Goal: Task Accomplishment & Management: Use online tool/utility

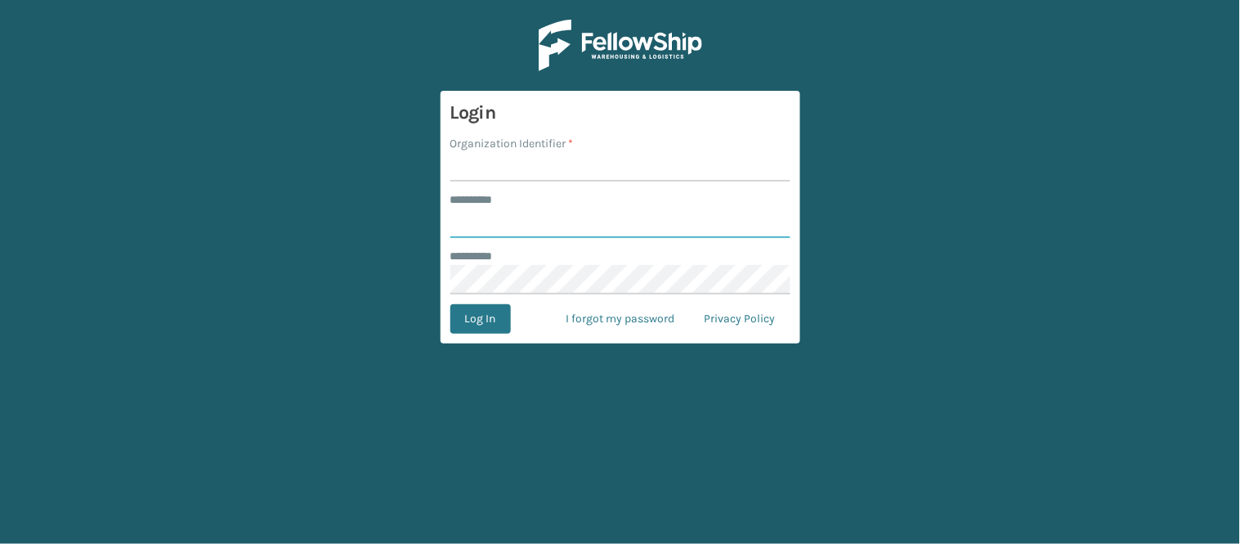
type input "******"
type input "WindGap"
click at [481, 321] on button "Log In" at bounding box center [481, 318] width 61 height 29
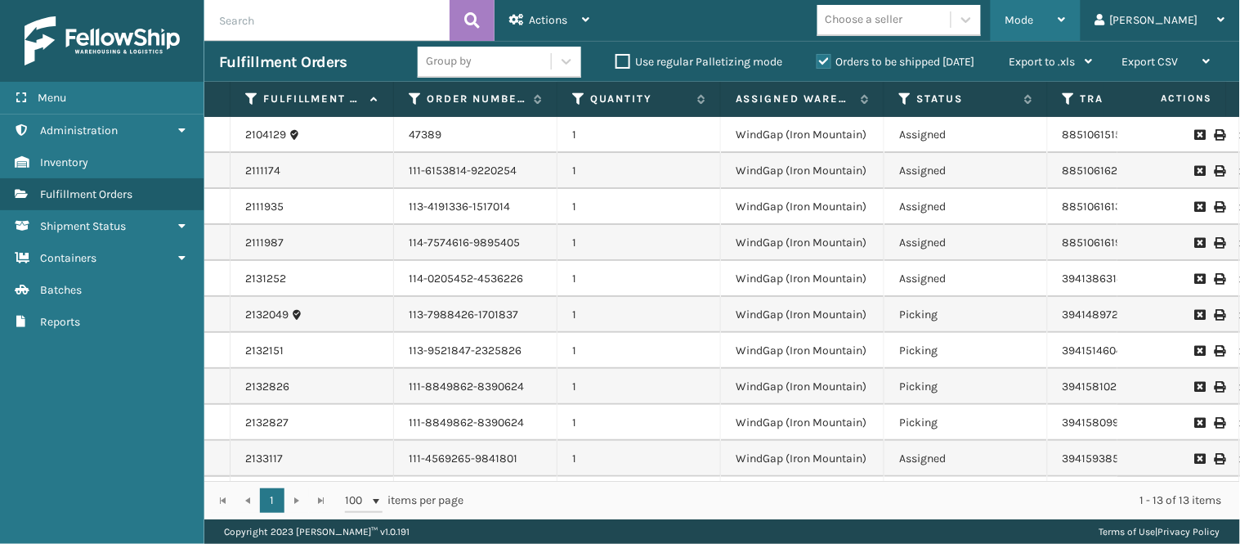
click at [1034, 25] on span "Mode" at bounding box center [1020, 20] width 29 height 14
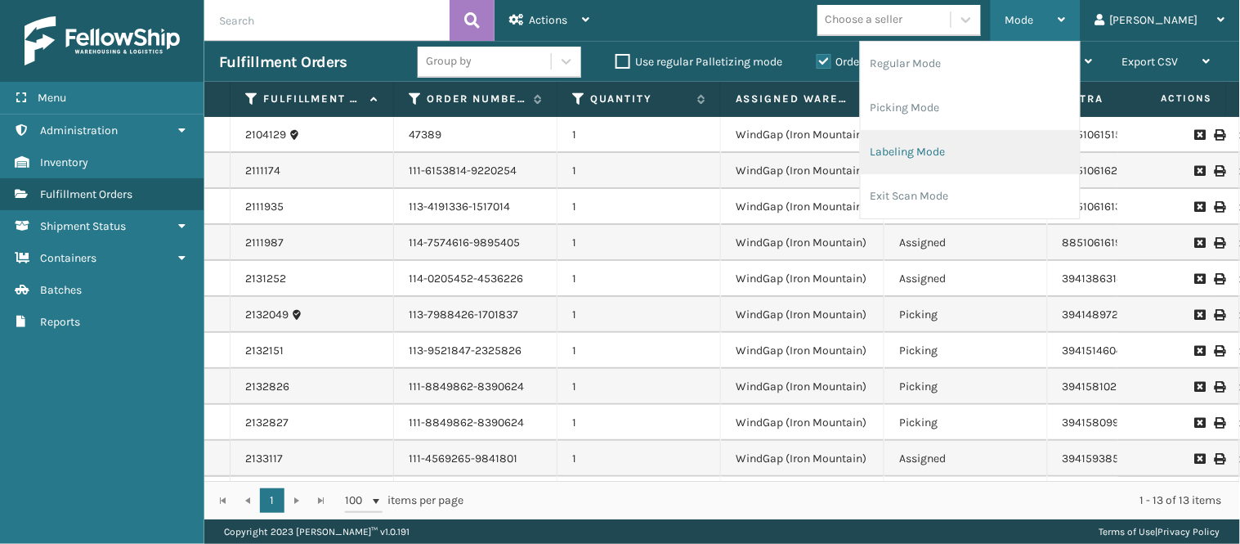
click at [1060, 161] on li "Labeling Mode" at bounding box center [970, 152] width 219 height 44
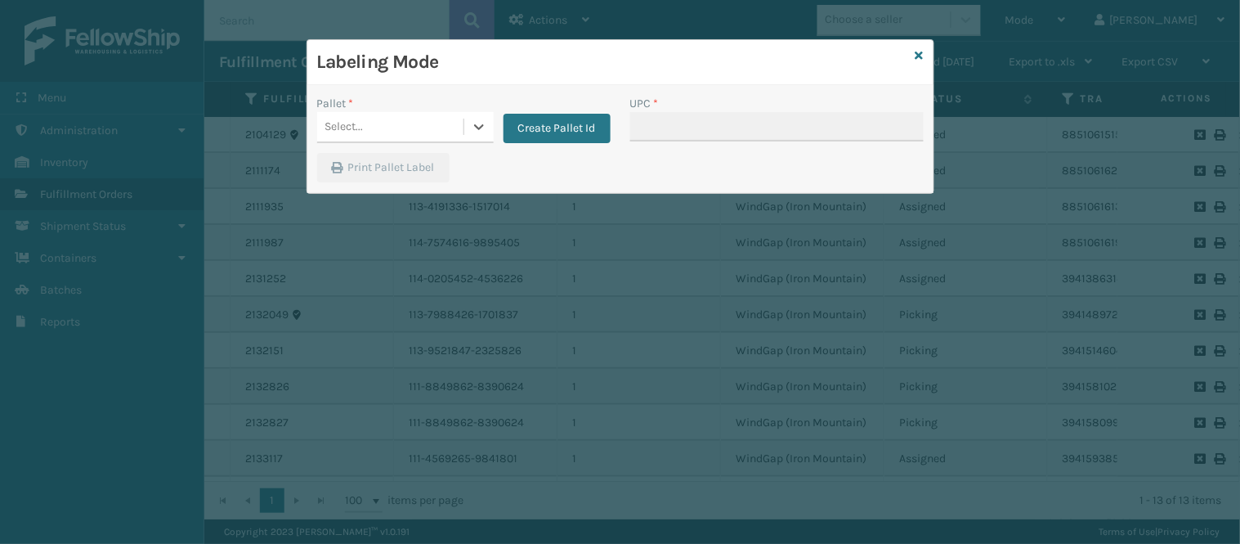
click at [410, 137] on div "Select..." at bounding box center [390, 127] width 146 height 27
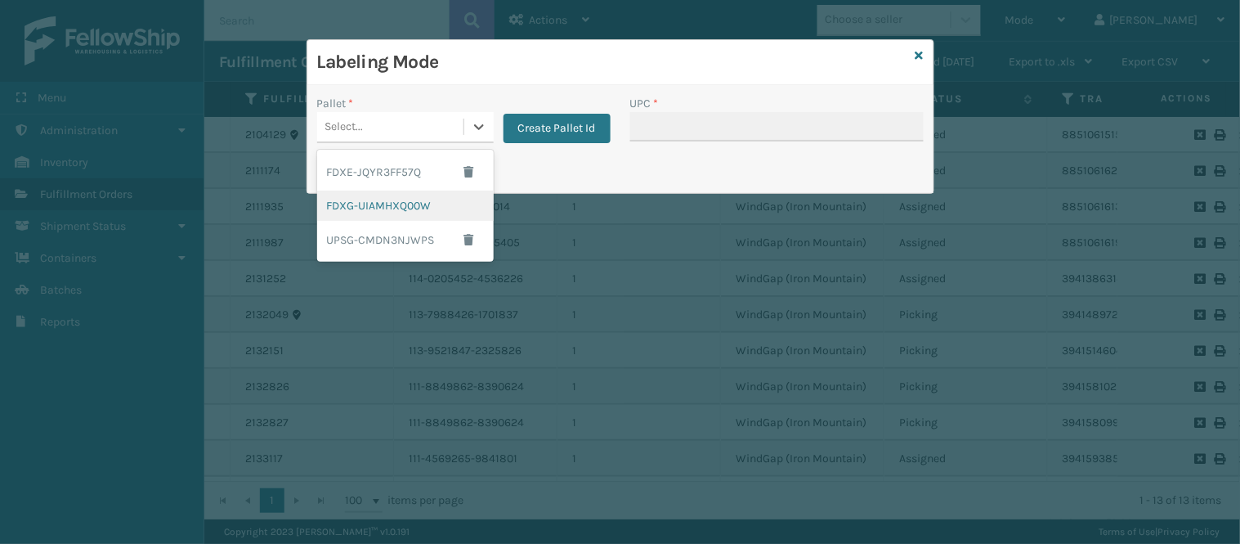
click at [418, 203] on div "FDXG-UIAMHXQ00W" at bounding box center [405, 206] width 177 height 30
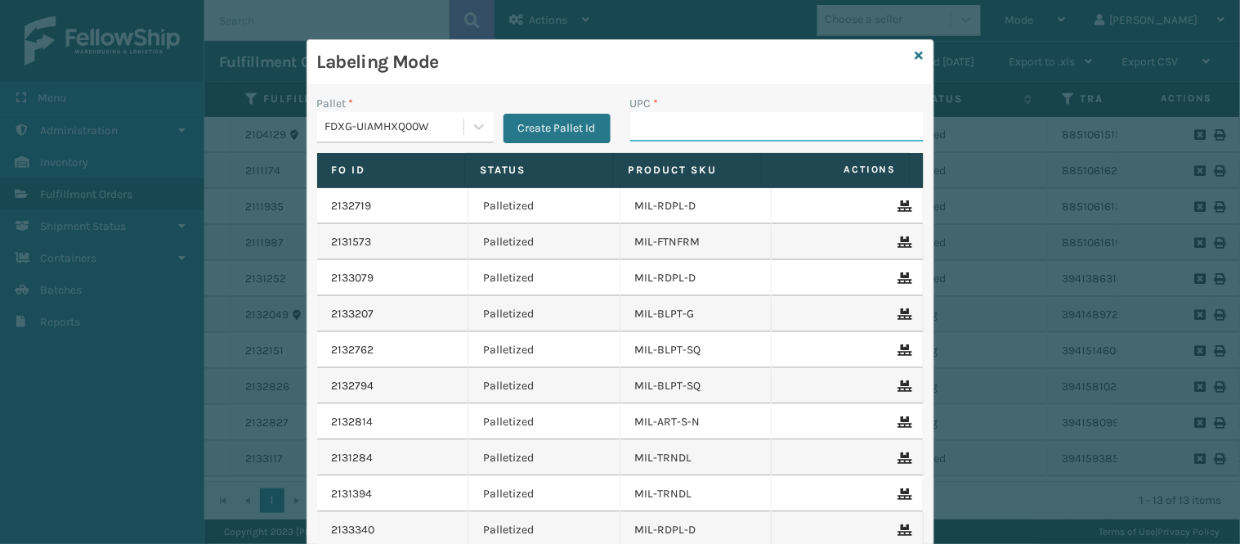
click at [687, 121] on input "UPC *" at bounding box center [777, 126] width 294 height 29
click at [916, 61] on link at bounding box center [920, 55] width 8 height 17
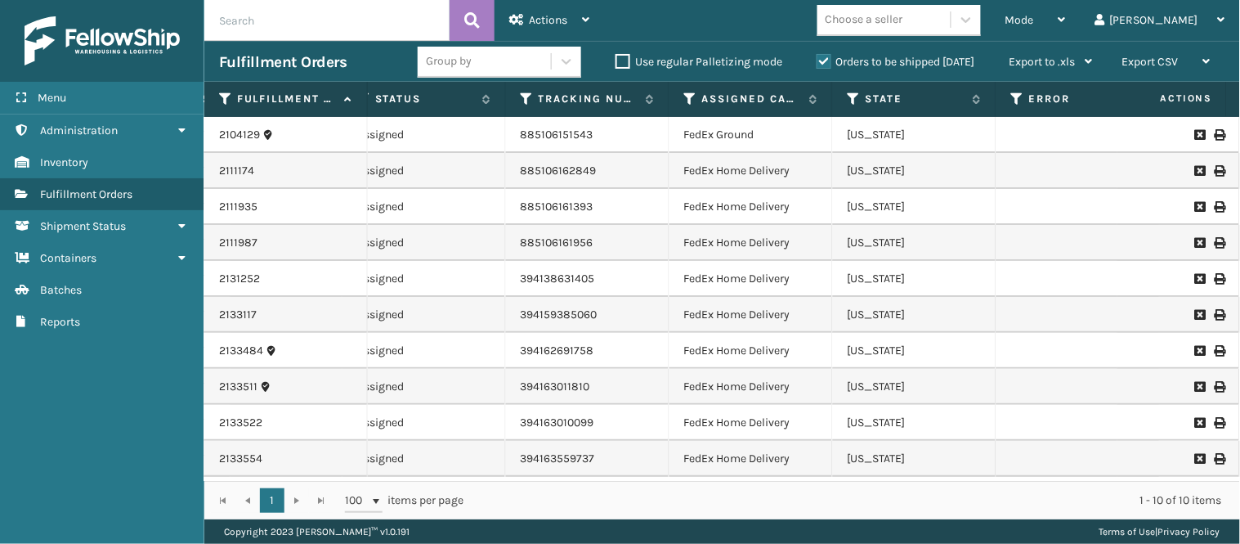
scroll to position [0, 542]
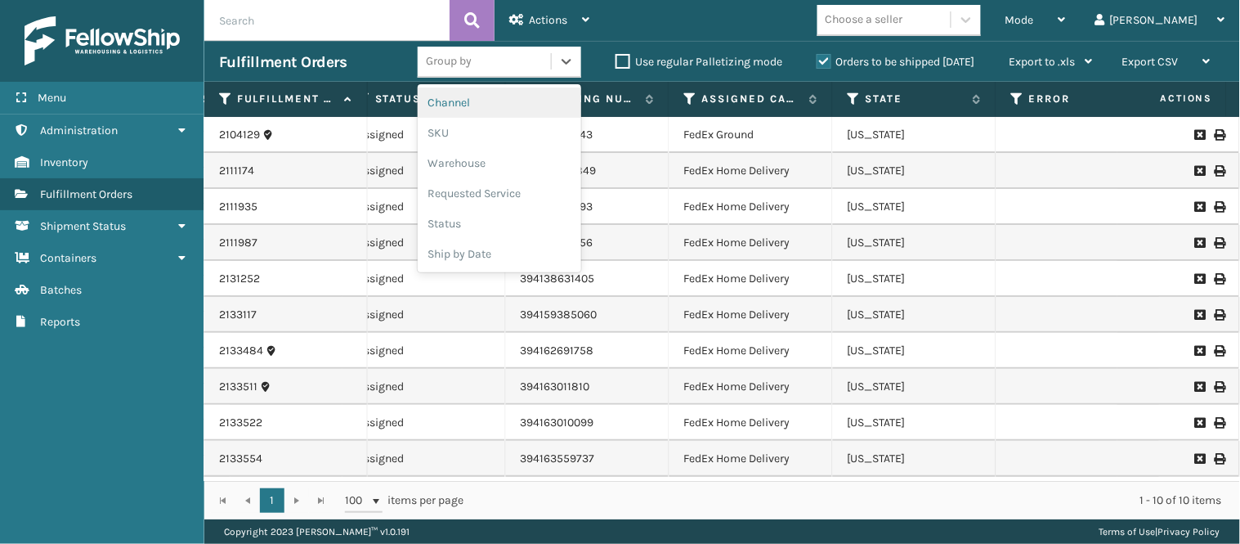
click at [503, 64] on div "Group by" at bounding box center [484, 61] width 133 height 27
click at [479, 129] on div "SKU" at bounding box center [500, 133] width 164 height 30
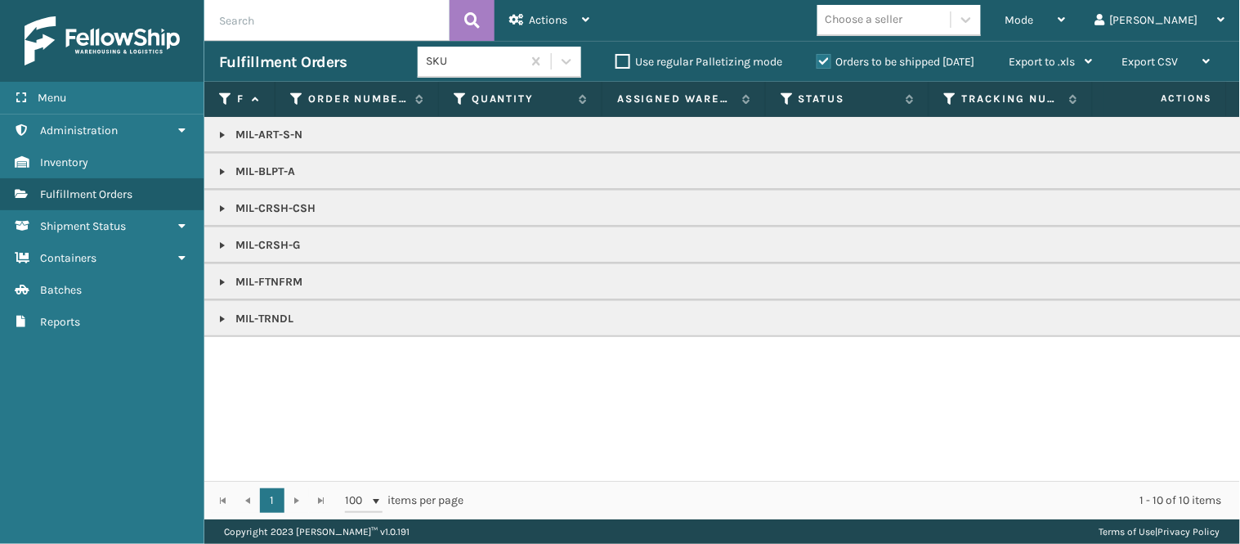
click at [224, 322] on link at bounding box center [222, 318] width 13 height 13
click at [222, 282] on link at bounding box center [222, 282] width 13 height 13
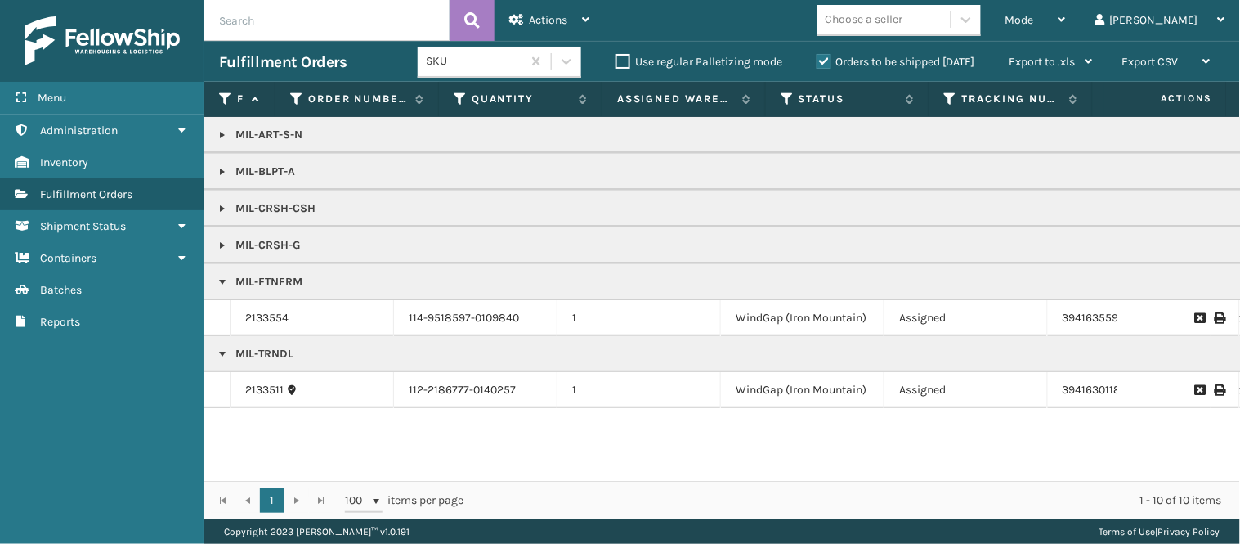
click at [222, 243] on link at bounding box center [222, 245] width 13 height 13
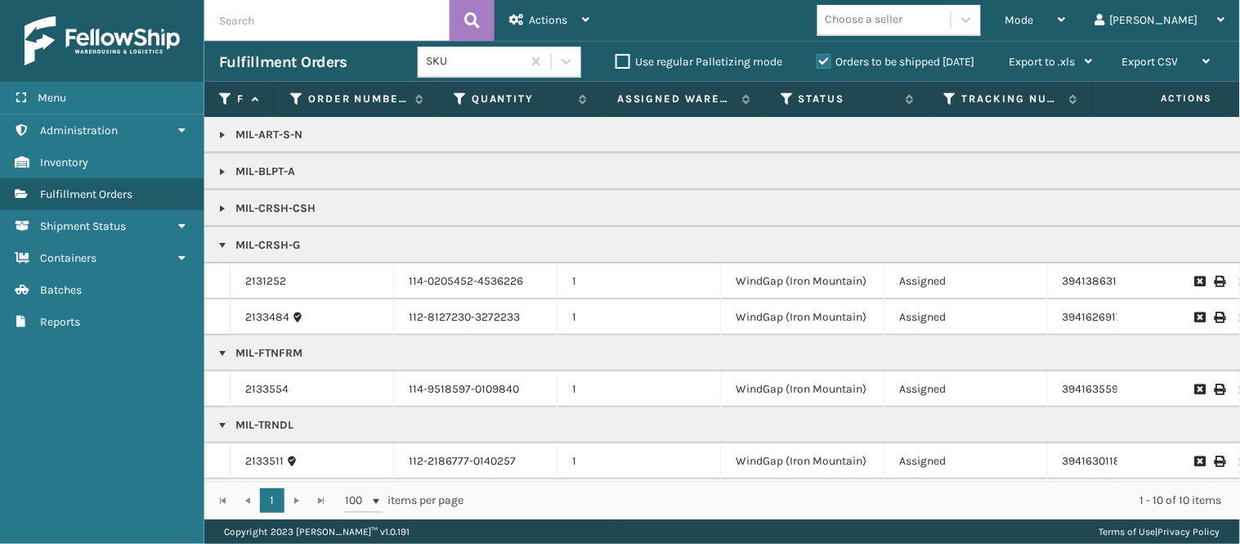
click at [219, 205] on link at bounding box center [222, 208] width 13 height 13
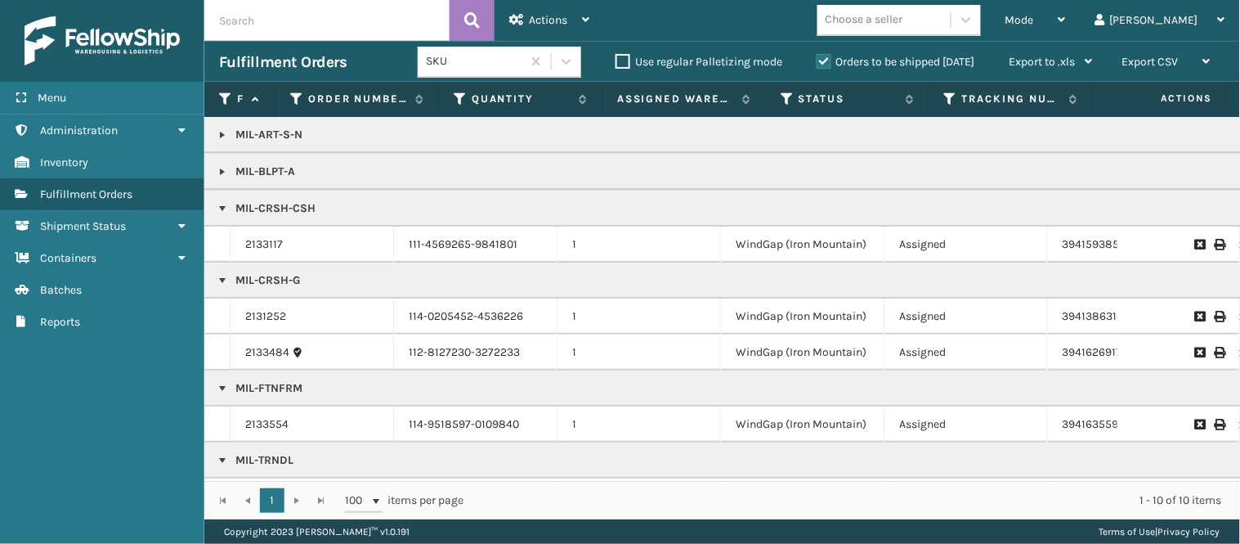
click at [224, 172] on link at bounding box center [222, 171] width 13 height 13
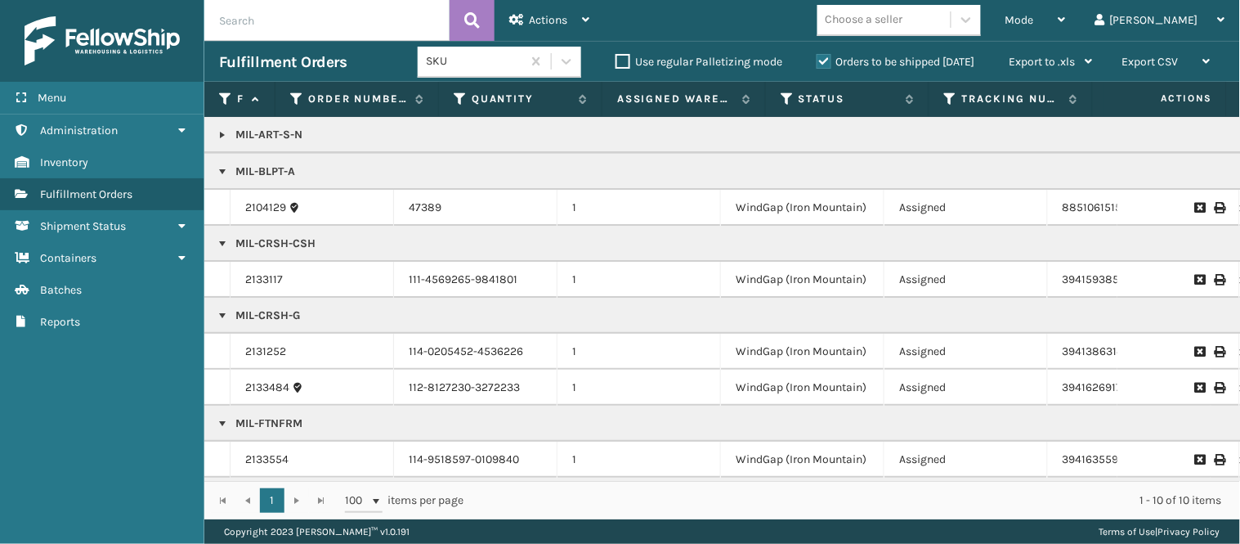
click at [222, 137] on link at bounding box center [222, 134] width 13 height 13
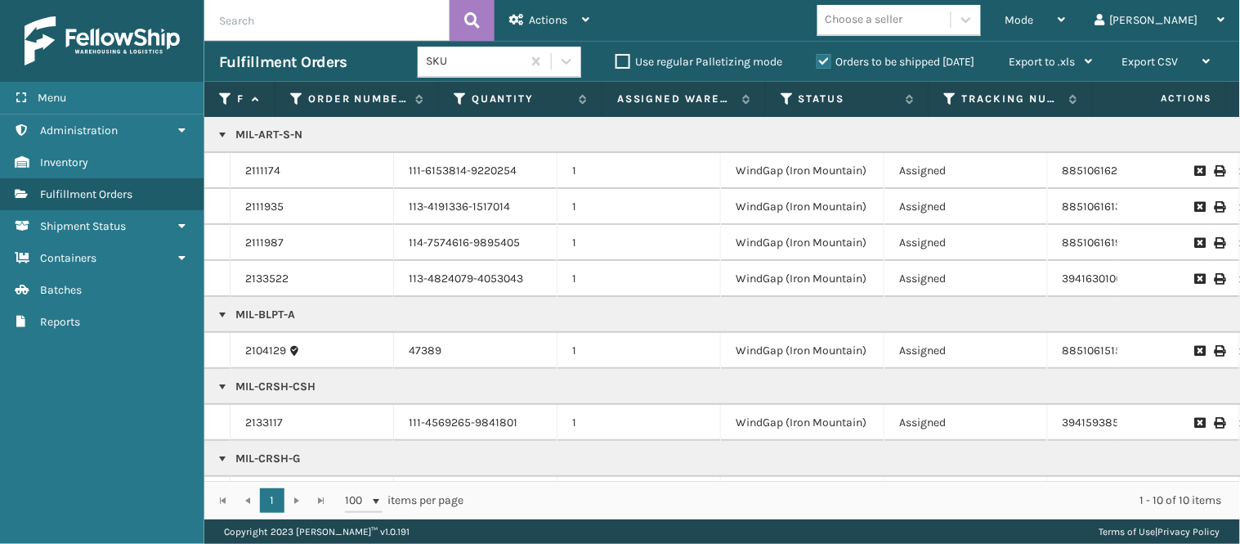
click at [221, 312] on link at bounding box center [222, 314] width 13 height 13
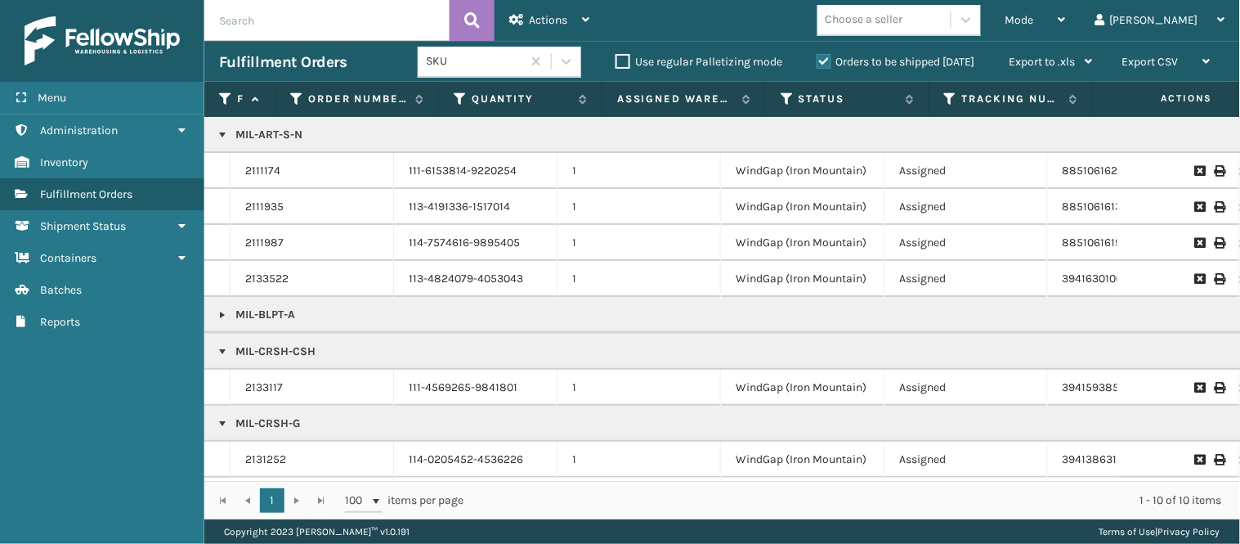
click at [224, 352] on link at bounding box center [222, 351] width 13 height 13
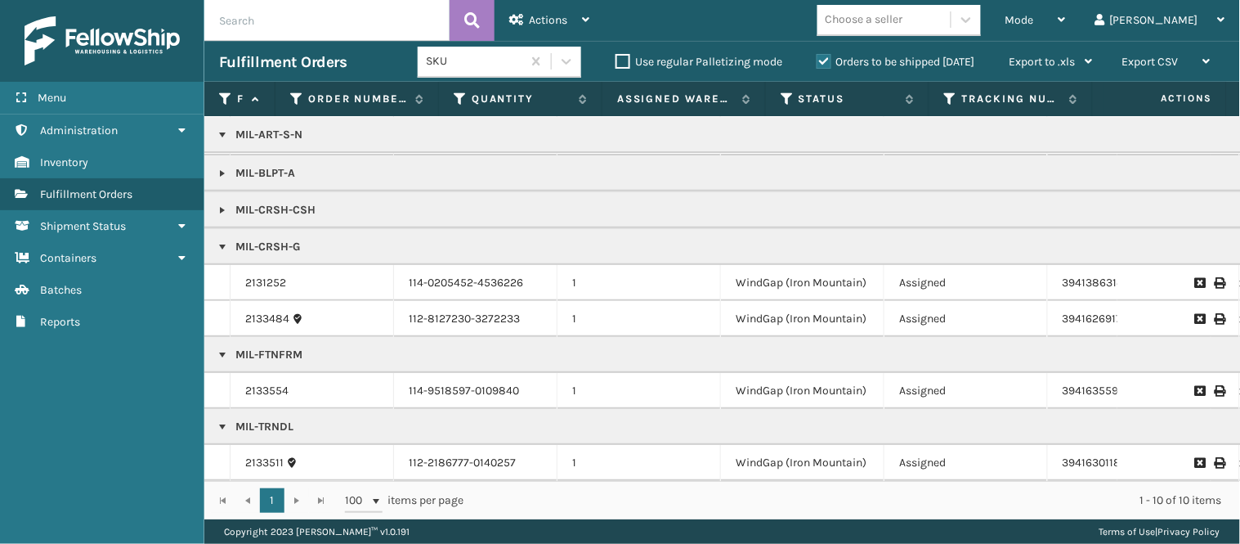
click at [221, 240] on link at bounding box center [222, 246] width 13 height 13
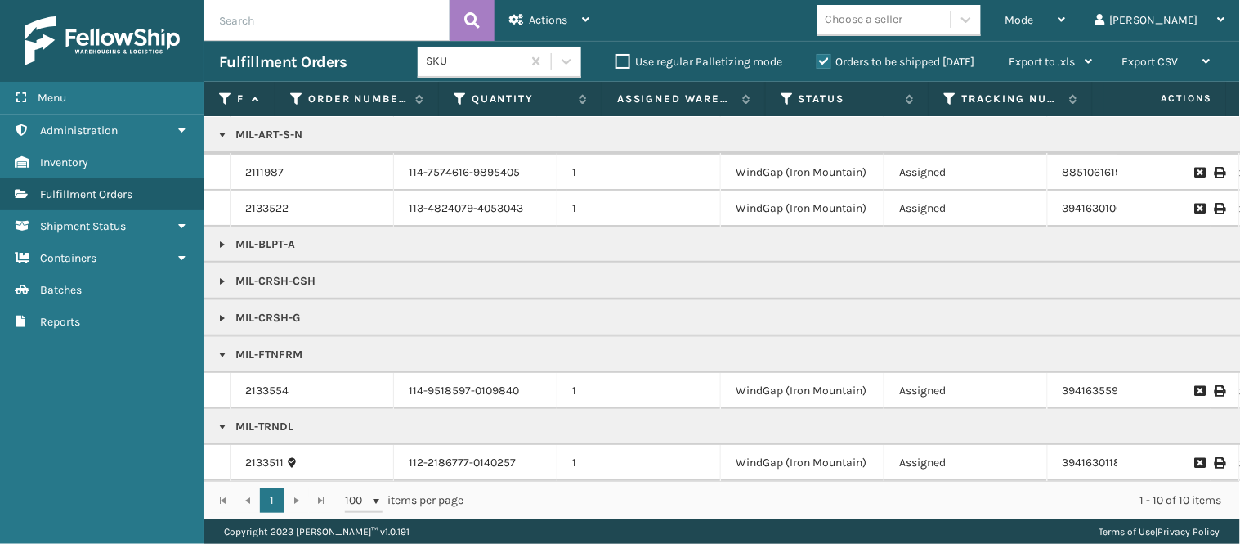
click at [223, 348] on link at bounding box center [222, 354] width 13 height 13
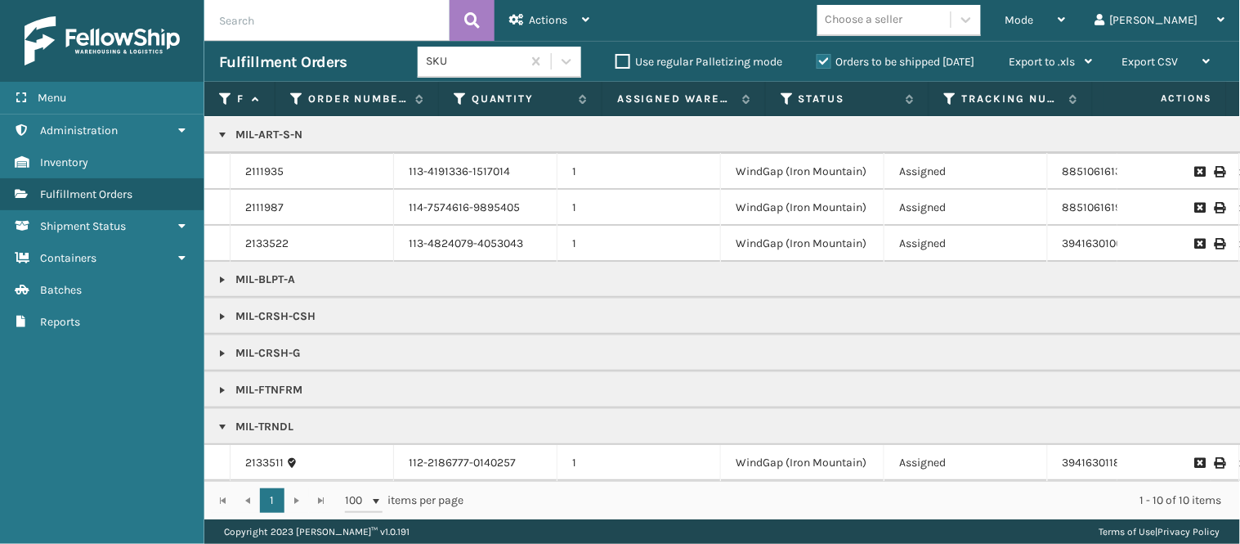
scroll to position [47, 0]
click at [223, 420] on link at bounding box center [222, 426] width 13 height 13
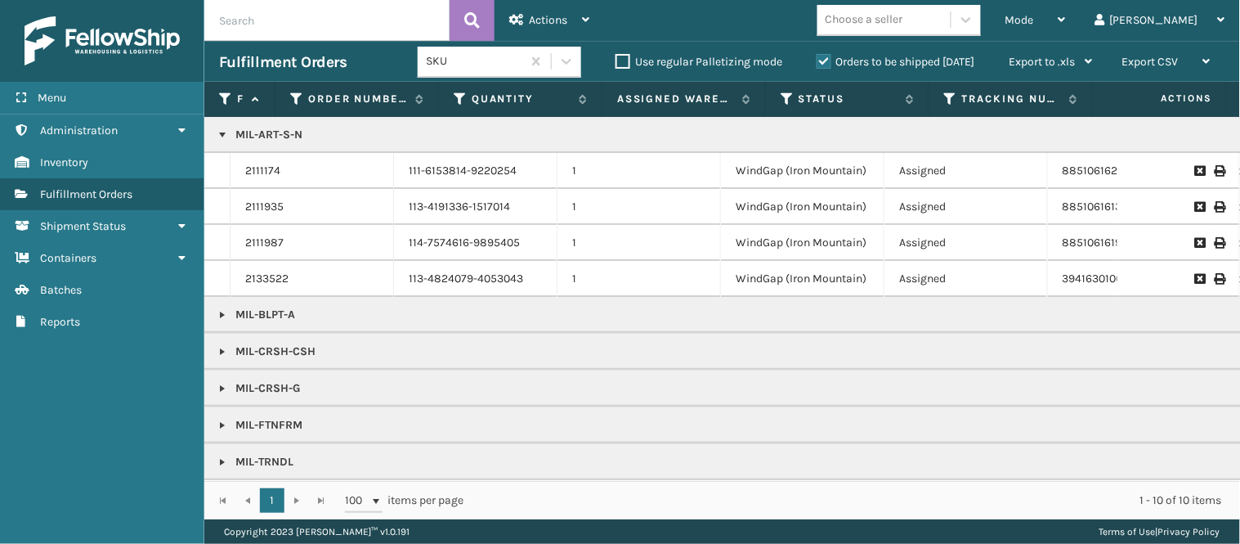
scroll to position [0, 0]
click at [1066, 16] on div "Mode" at bounding box center [1036, 20] width 61 height 41
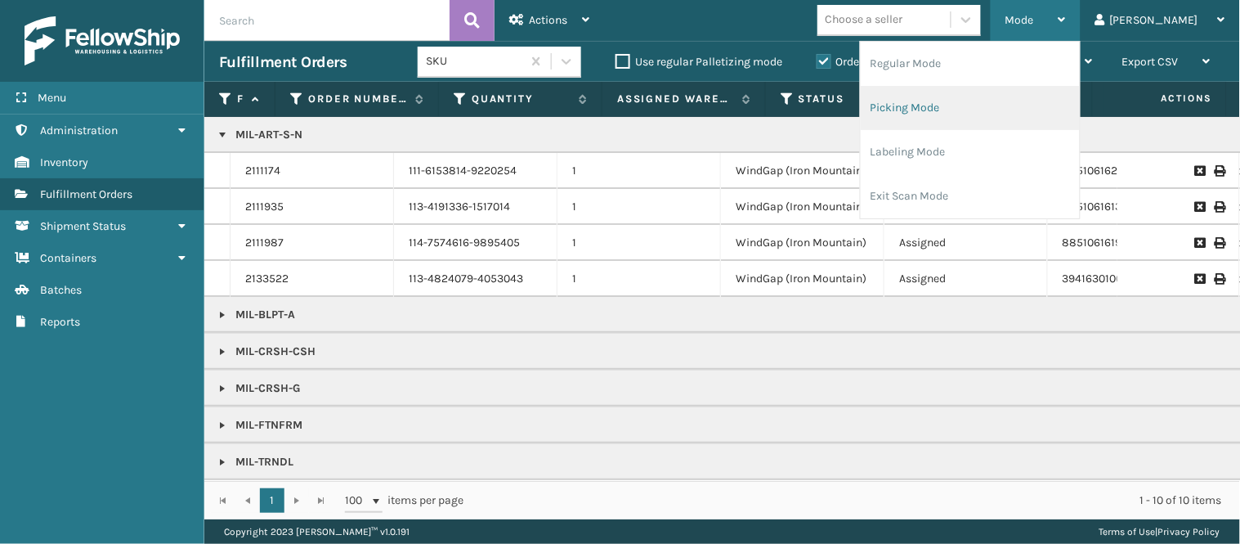
click at [1028, 117] on li "Picking Mode" at bounding box center [970, 108] width 219 height 44
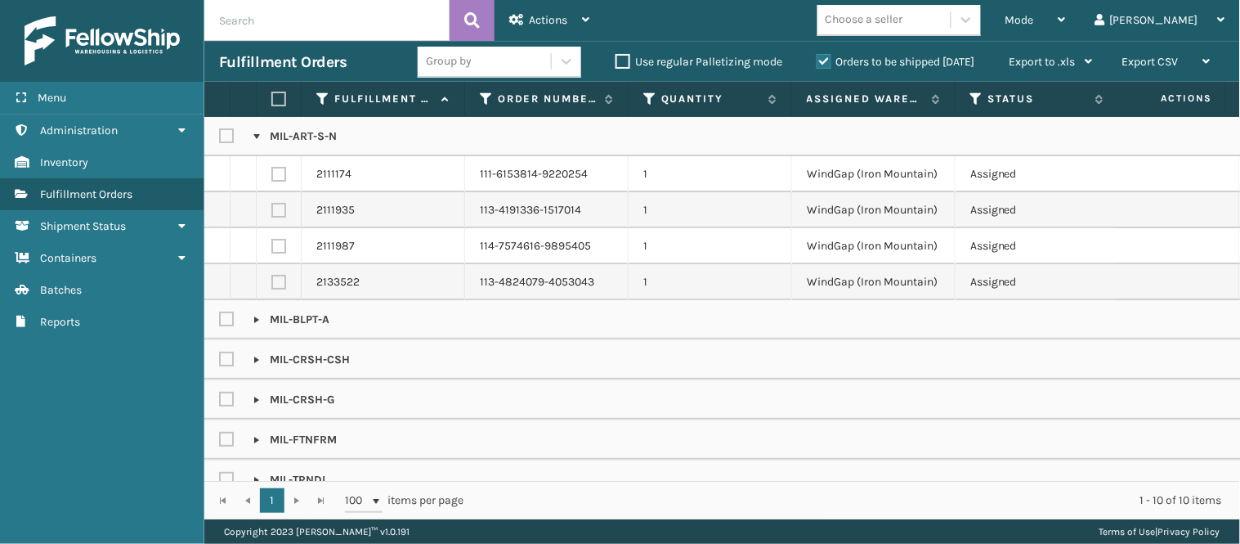
click at [226, 141] on label at bounding box center [229, 136] width 20 height 14
click at [220, 137] on input "checkbox" at bounding box center [219, 132] width 1 height 11
checkbox input "true"
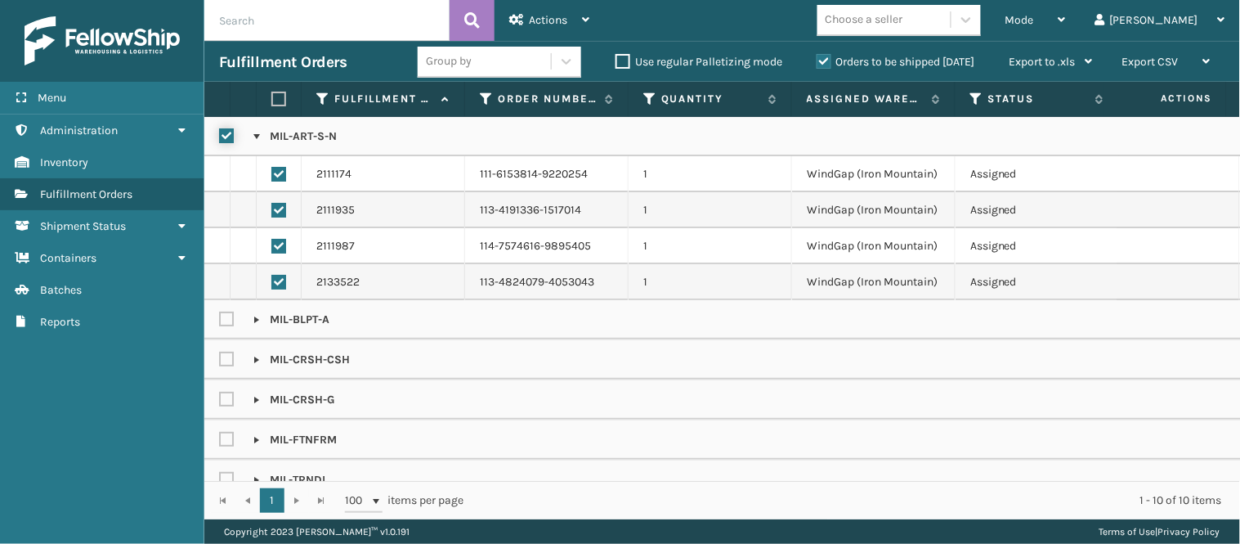
checkbox input "true"
click at [589, 25] on icon at bounding box center [585, 19] width 7 height 11
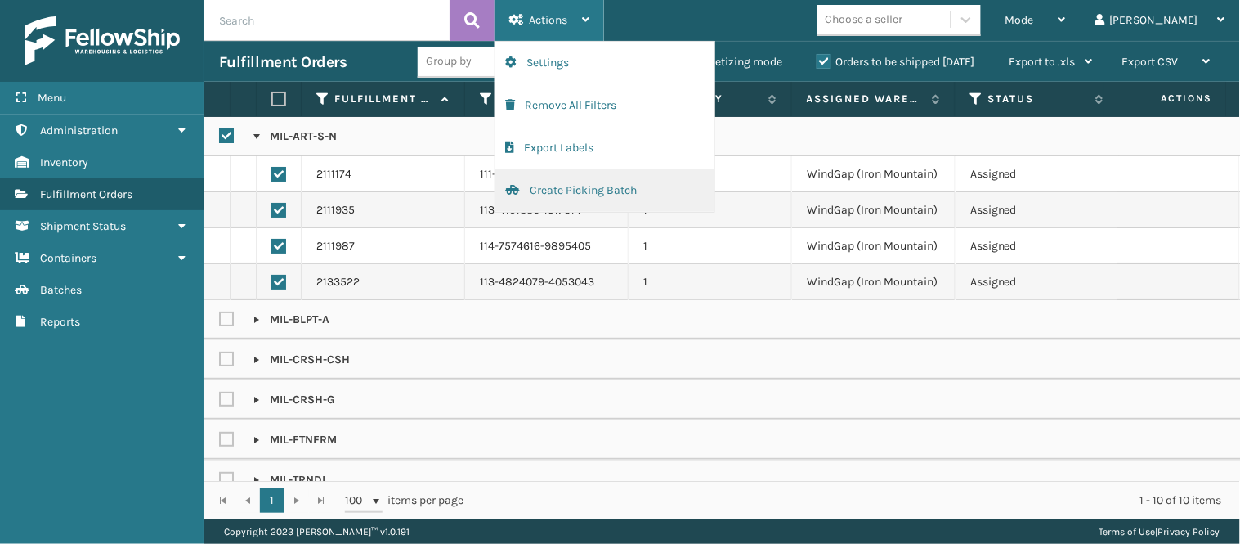
click at [625, 182] on button "Create Picking Batch" at bounding box center [604, 190] width 219 height 43
